Goal: Information Seeking & Learning: Check status

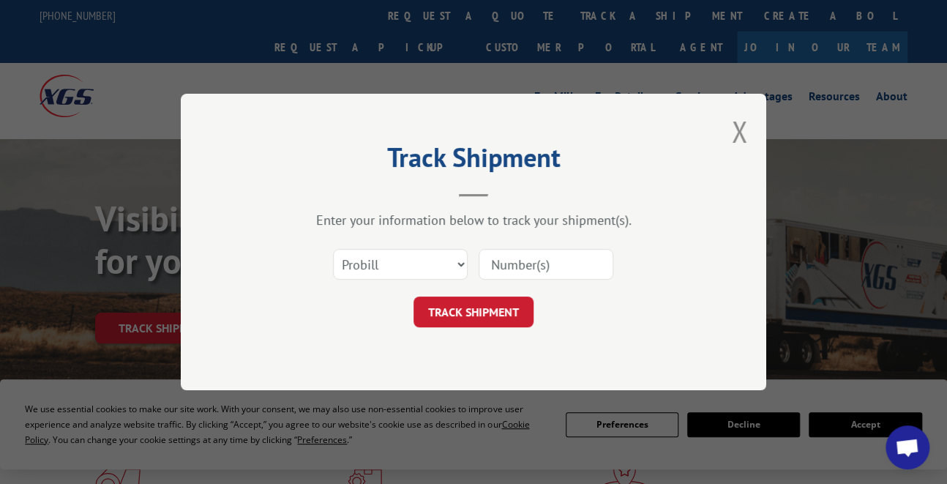
click at [418, 262] on select "Select category... Probill BOL PO" at bounding box center [400, 264] width 135 height 31
select select "bol"
click at [333, 249] on select "Select category... Probill BOL PO" at bounding box center [400, 264] width 135 height 31
click at [520, 264] on input at bounding box center [546, 264] width 135 height 31
type input "2100502"
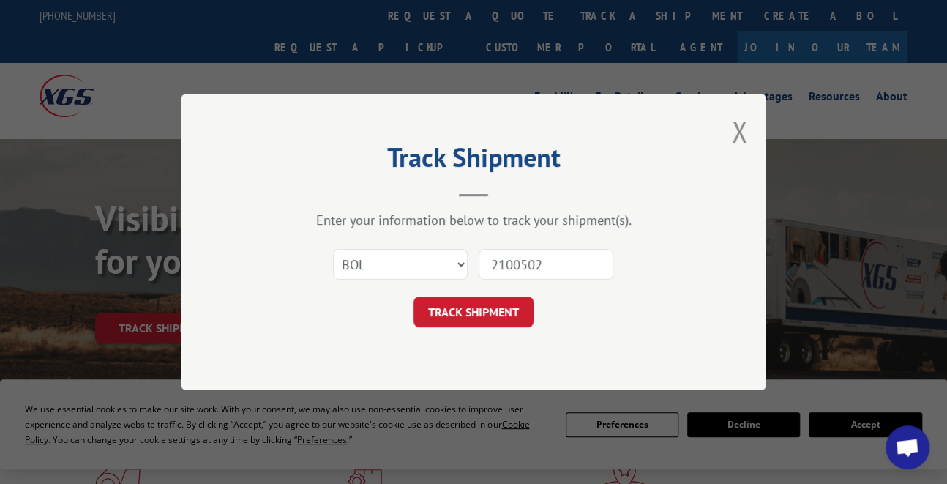
click button "TRACK SHIPMENT" at bounding box center [474, 312] width 120 height 31
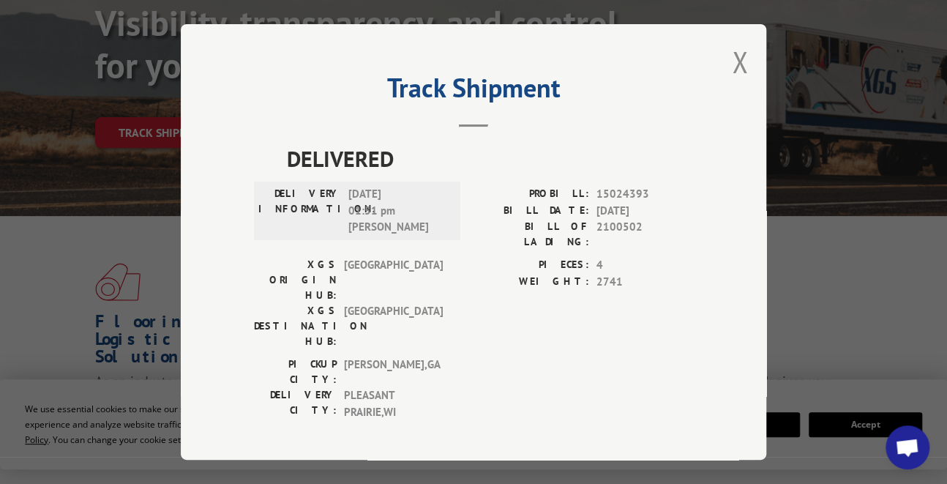
scroll to position [61, 0]
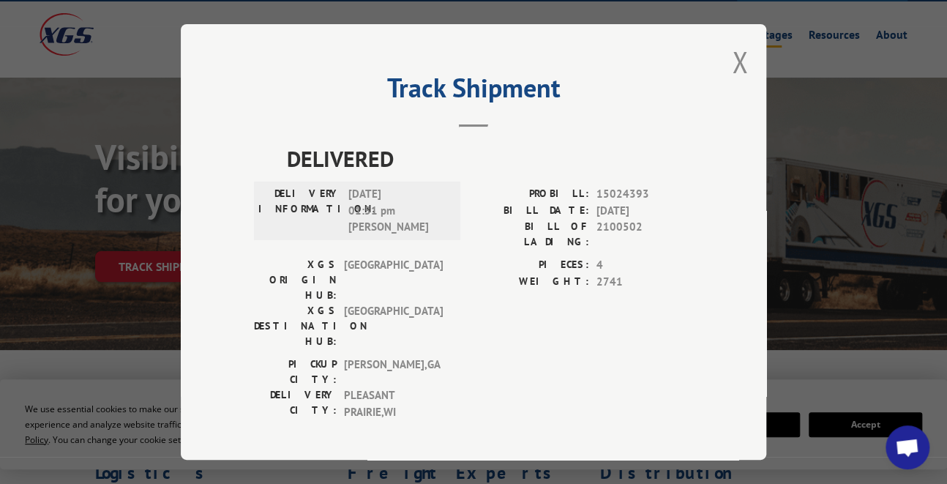
drag, startPoint x: 738, startPoint y: 64, endPoint x: 734, endPoint y: 72, distance: 8.8
click at [735, 70] on button "Close modal" at bounding box center [740, 61] width 16 height 39
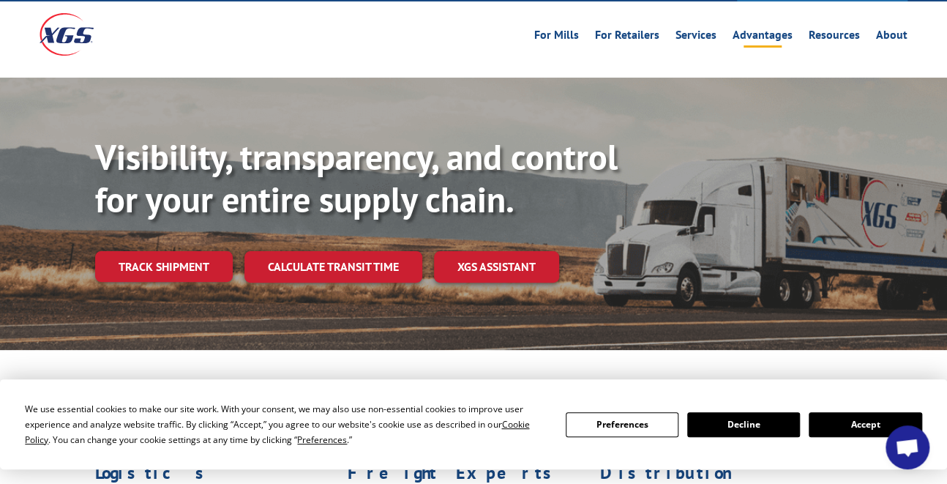
scroll to position [0, 0]
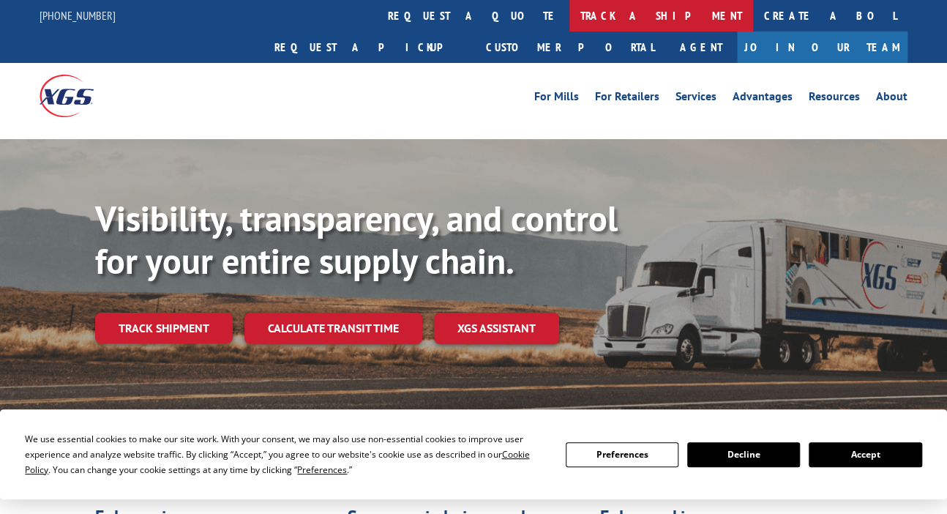
click at [570, 11] on link "track a shipment" at bounding box center [662, 15] width 184 height 31
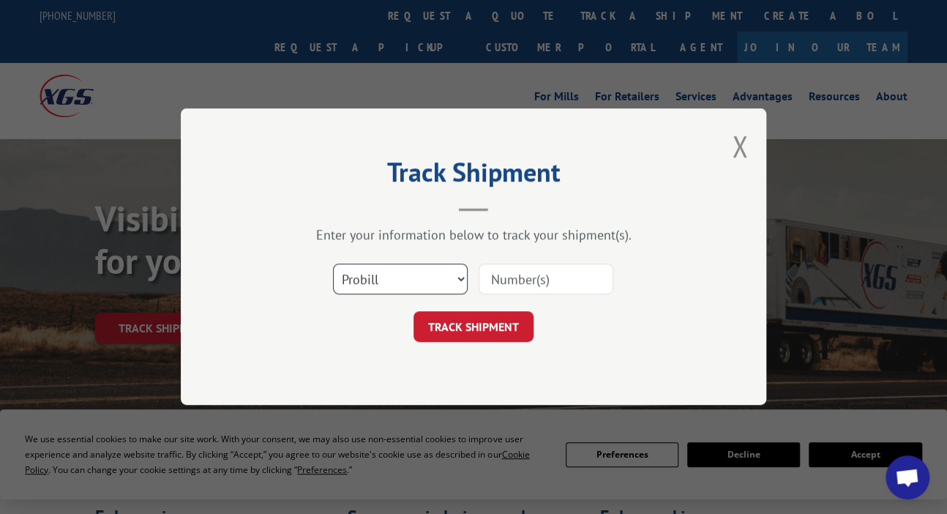
click at [439, 279] on select "Select category... Probill BOL PO" at bounding box center [400, 279] width 135 height 31
select select "bol"
click at [333, 264] on select "Select category... Probill BOL PO" at bounding box center [400, 279] width 135 height 31
click at [528, 275] on input at bounding box center [546, 279] width 135 height 31
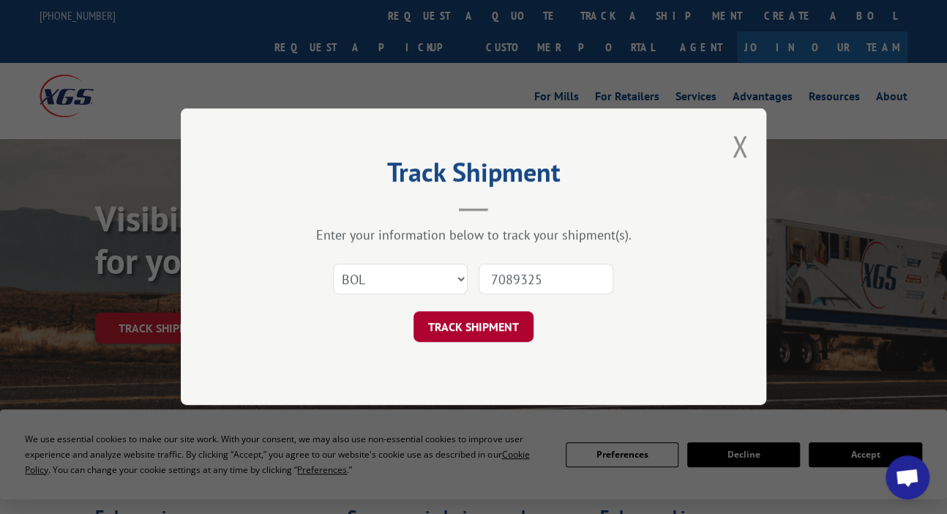
type input "7089325"
click at [482, 329] on button "TRACK SHIPMENT" at bounding box center [474, 327] width 120 height 31
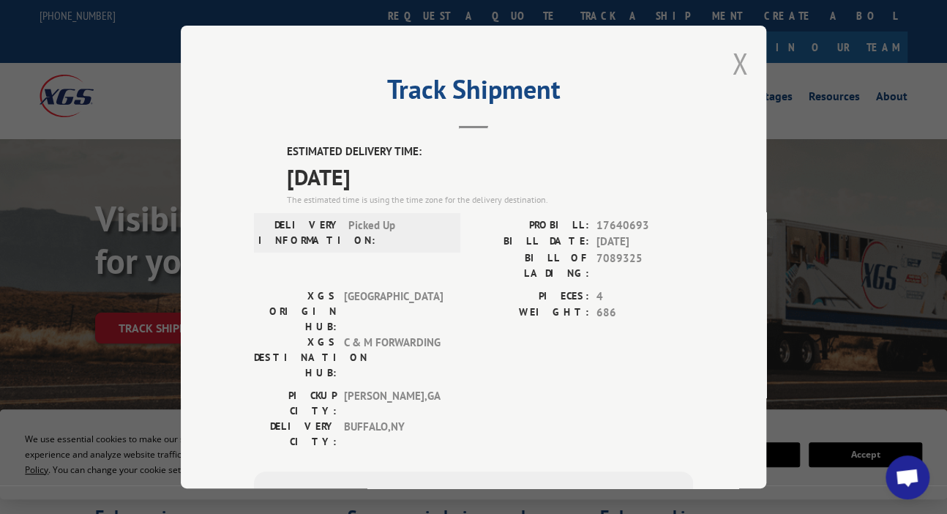
drag, startPoint x: 734, startPoint y: 59, endPoint x: 628, endPoint y: 56, distance: 106.2
click at [734, 63] on button "Close modal" at bounding box center [740, 63] width 16 height 39
